Goal: Task Accomplishment & Management: Manage account settings

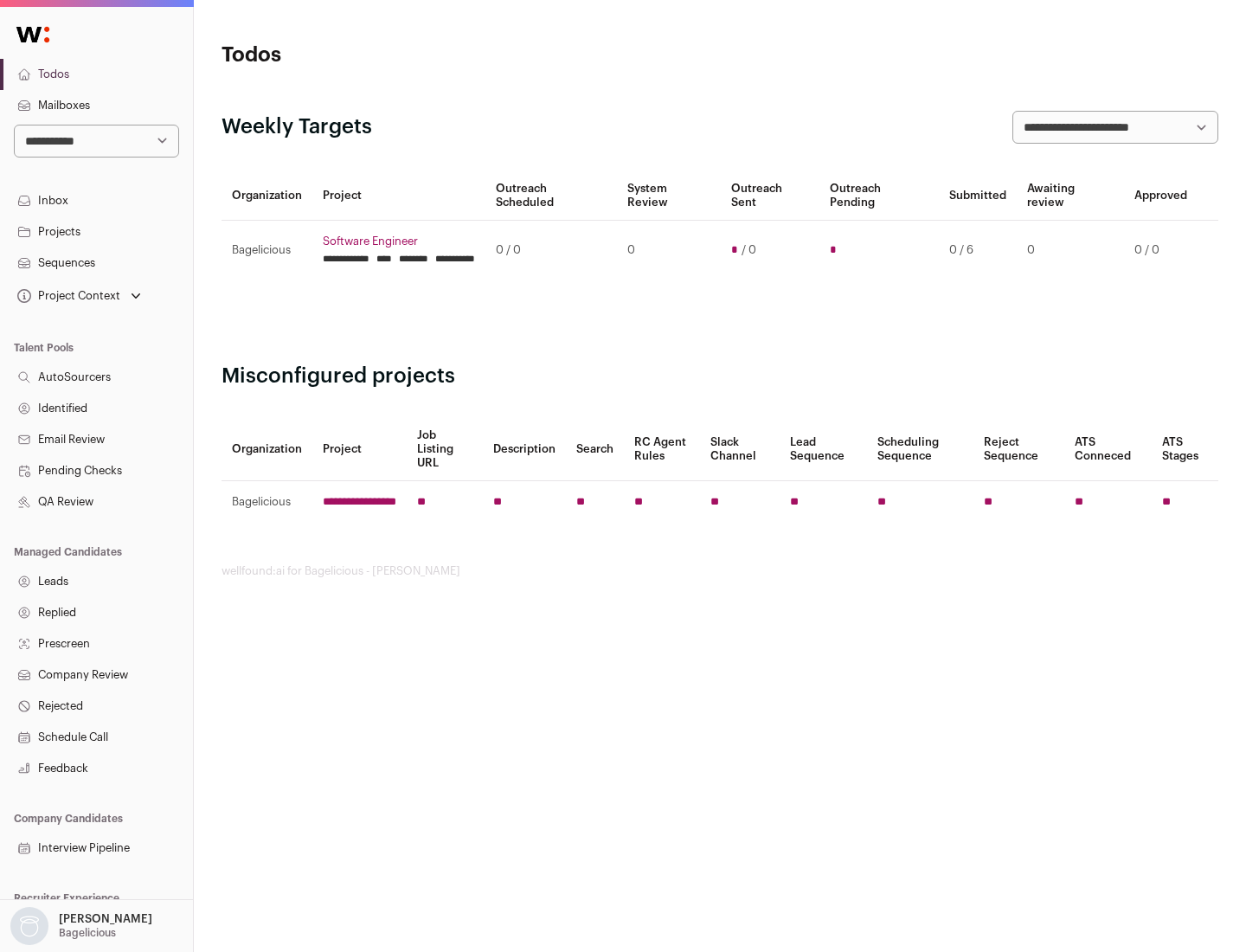
click at [96, 231] on link "Projects" at bounding box center [96, 232] width 193 height 32
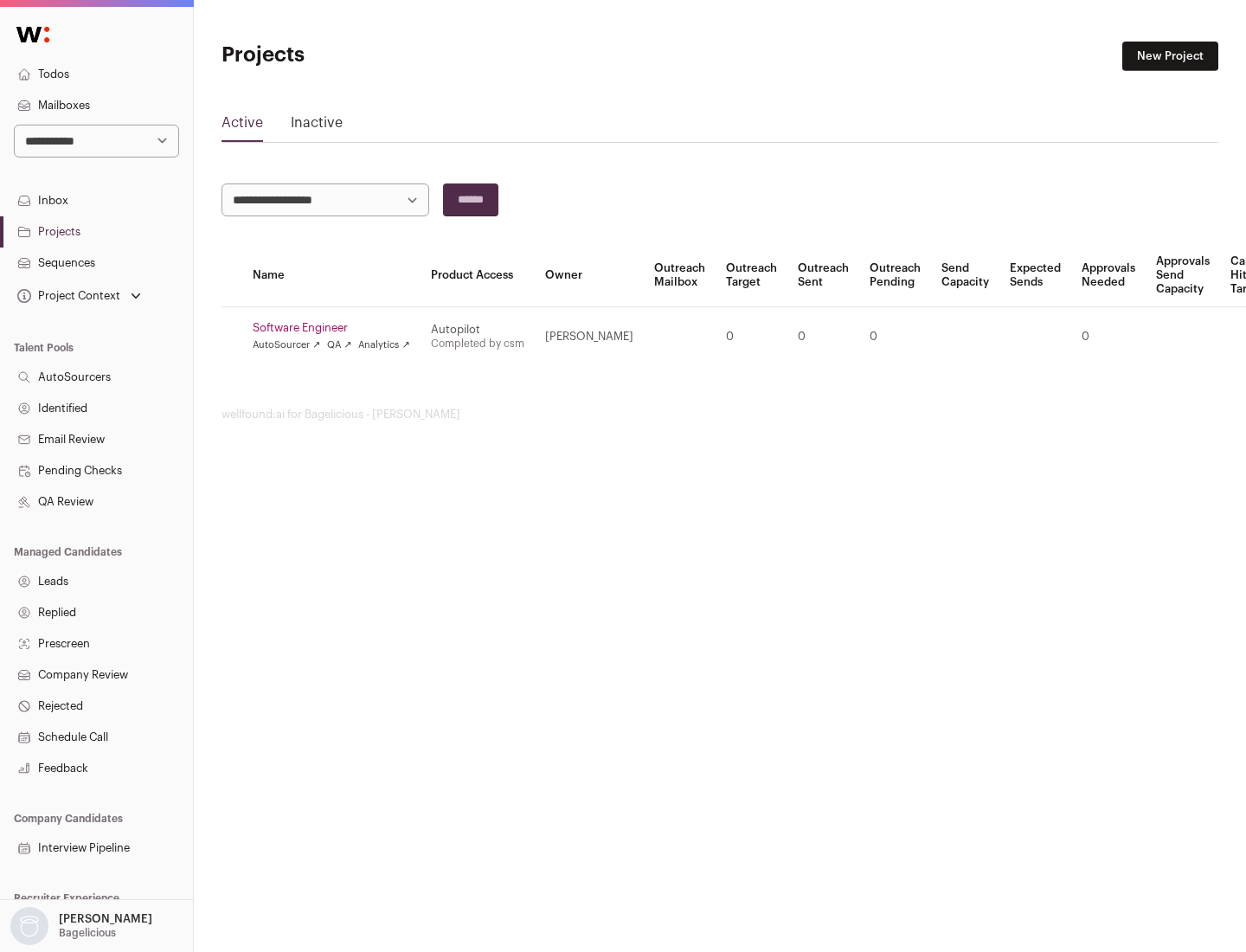
click at [337, 328] on link "Software Engineer" at bounding box center [331, 328] width 158 height 14
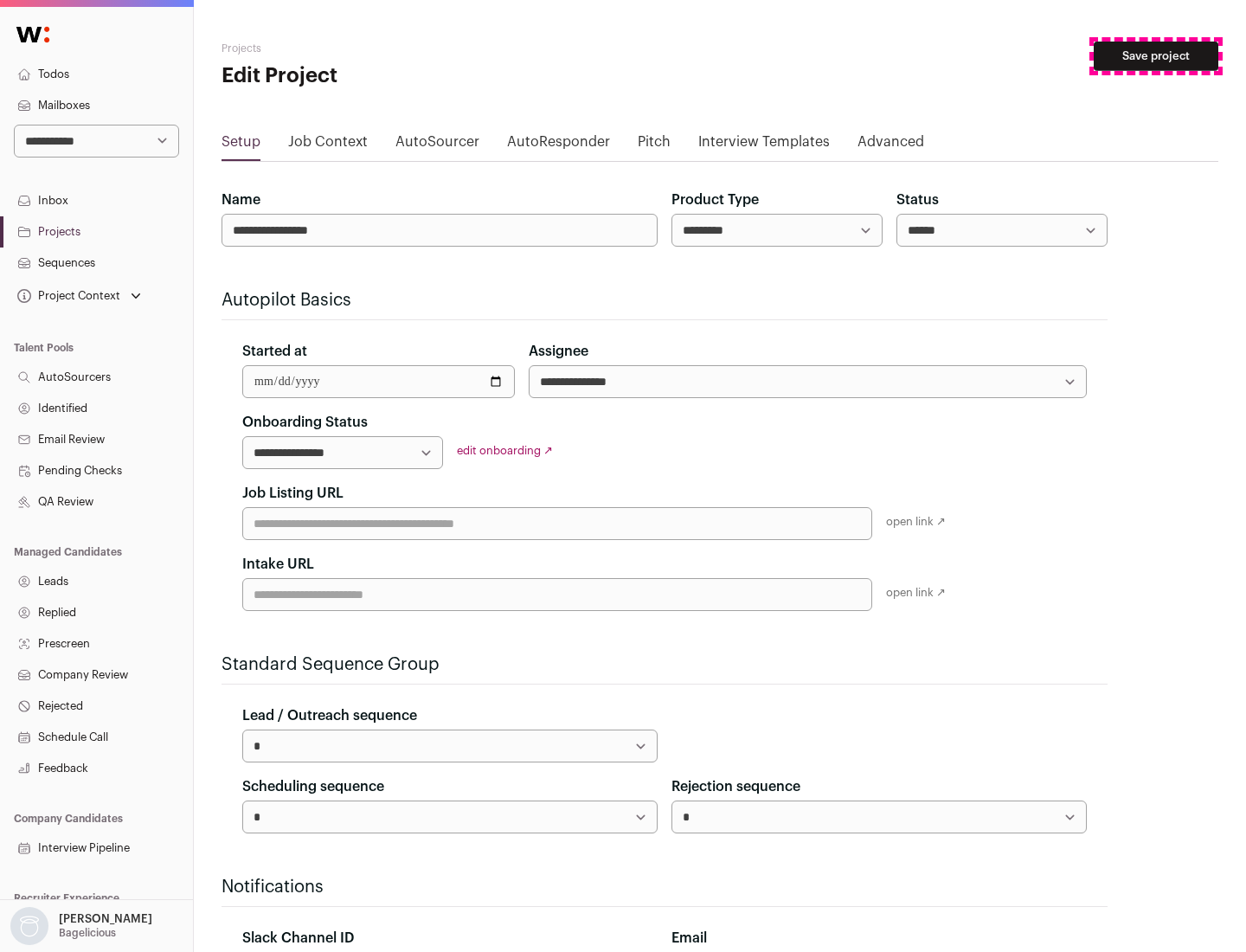
click at [1156, 57] on button "Save project" at bounding box center [1156, 57] width 124 height 30
